Goal: Task Accomplishment & Management: Manage account settings

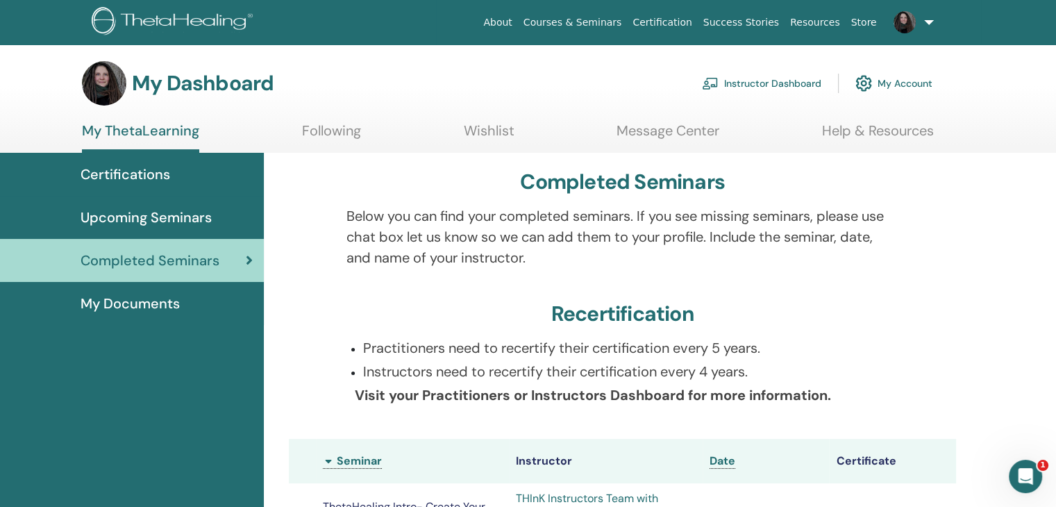
click at [144, 219] on span "Upcoming Seminars" at bounding box center [146, 217] width 131 height 21
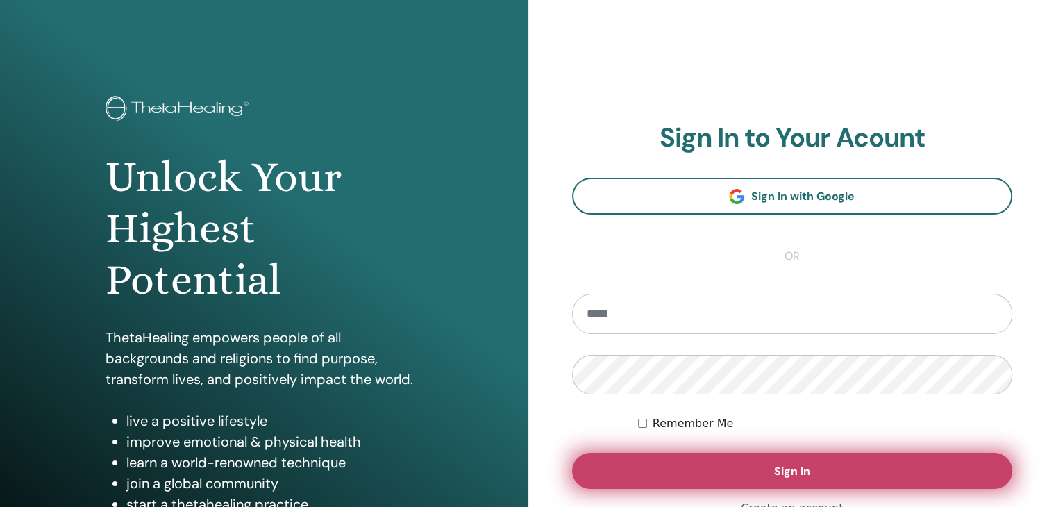
type input "**********"
click at [714, 477] on button "Sign In" at bounding box center [792, 471] width 441 height 36
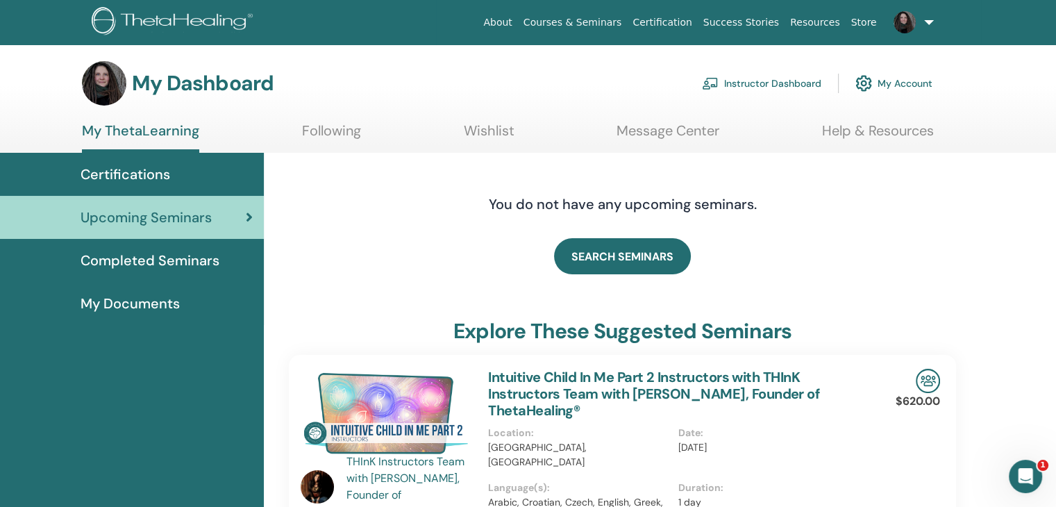
click at [763, 81] on link "Instructor Dashboard" at bounding box center [761, 83] width 119 height 31
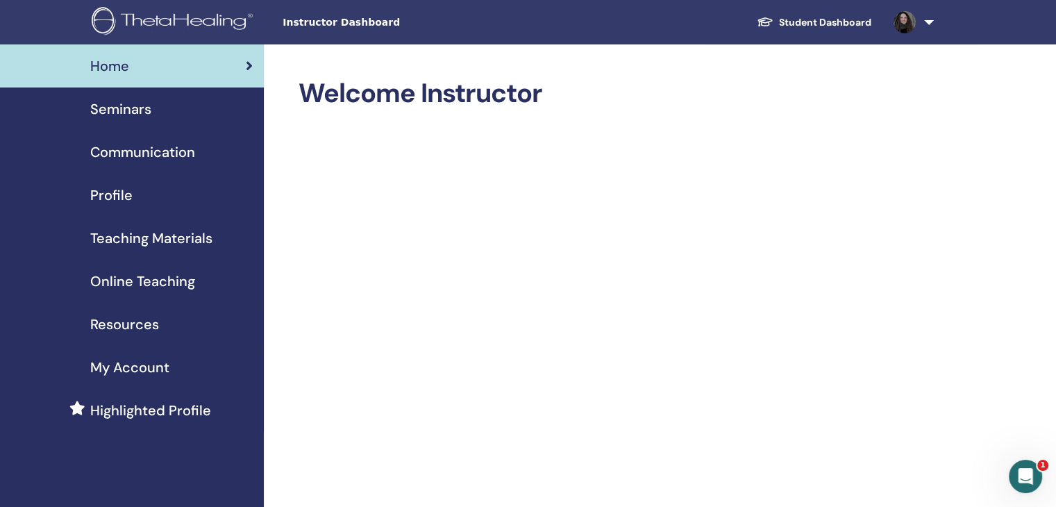
click at [130, 108] on span "Seminars" at bounding box center [120, 109] width 61 height 21
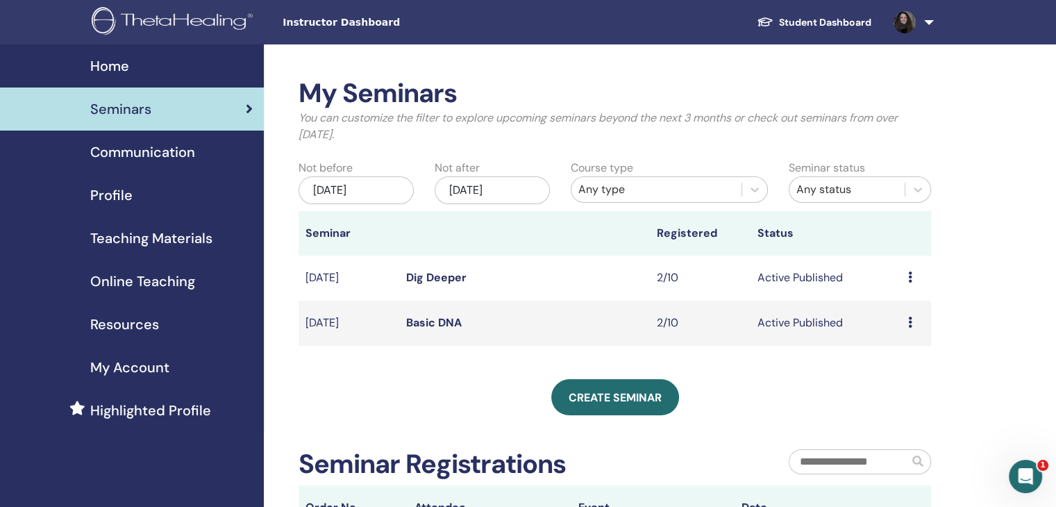
click at [907, 326] on td "Preview Edit Attendees Cancel" at bounding box center [917, 323] width 30 height 45
click at [908, 322] on icon at bounding box center [910, 322] width 4 height 11
click at [892, 376] on link "Attendees" at bounding box center [898, 374] width 53 height 15
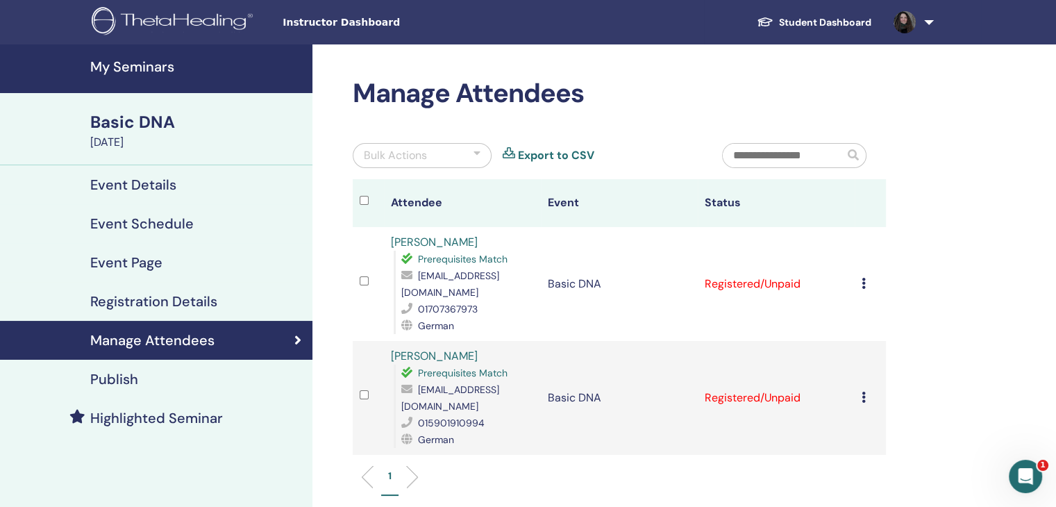
click at [863, 392] on icon at bounding box center [864, 397] width 4 height 11
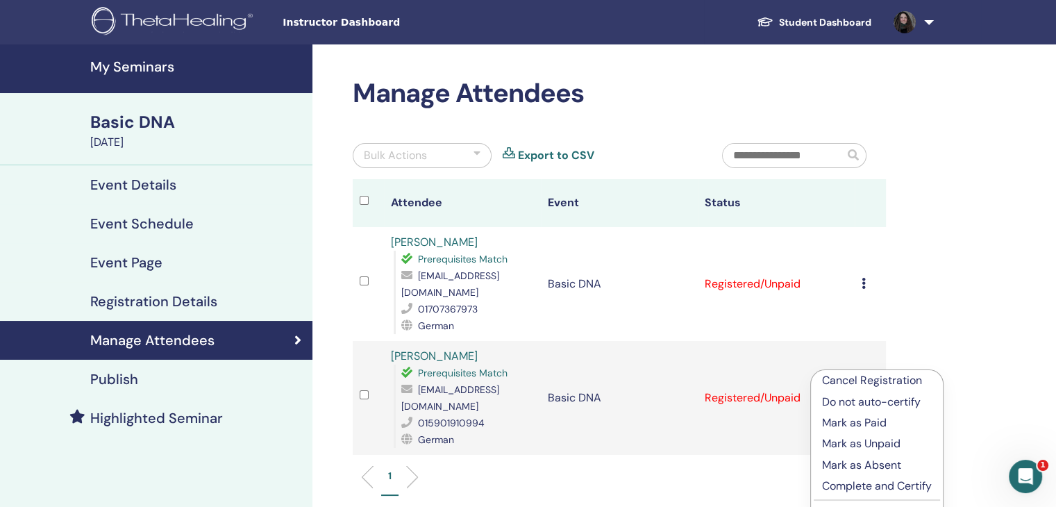
click at [890, 374] on p "Cancel Registration" at bounding box center [877, 380] width 110 height 17
